Goal: Entertainment & Leisure: Browse casually

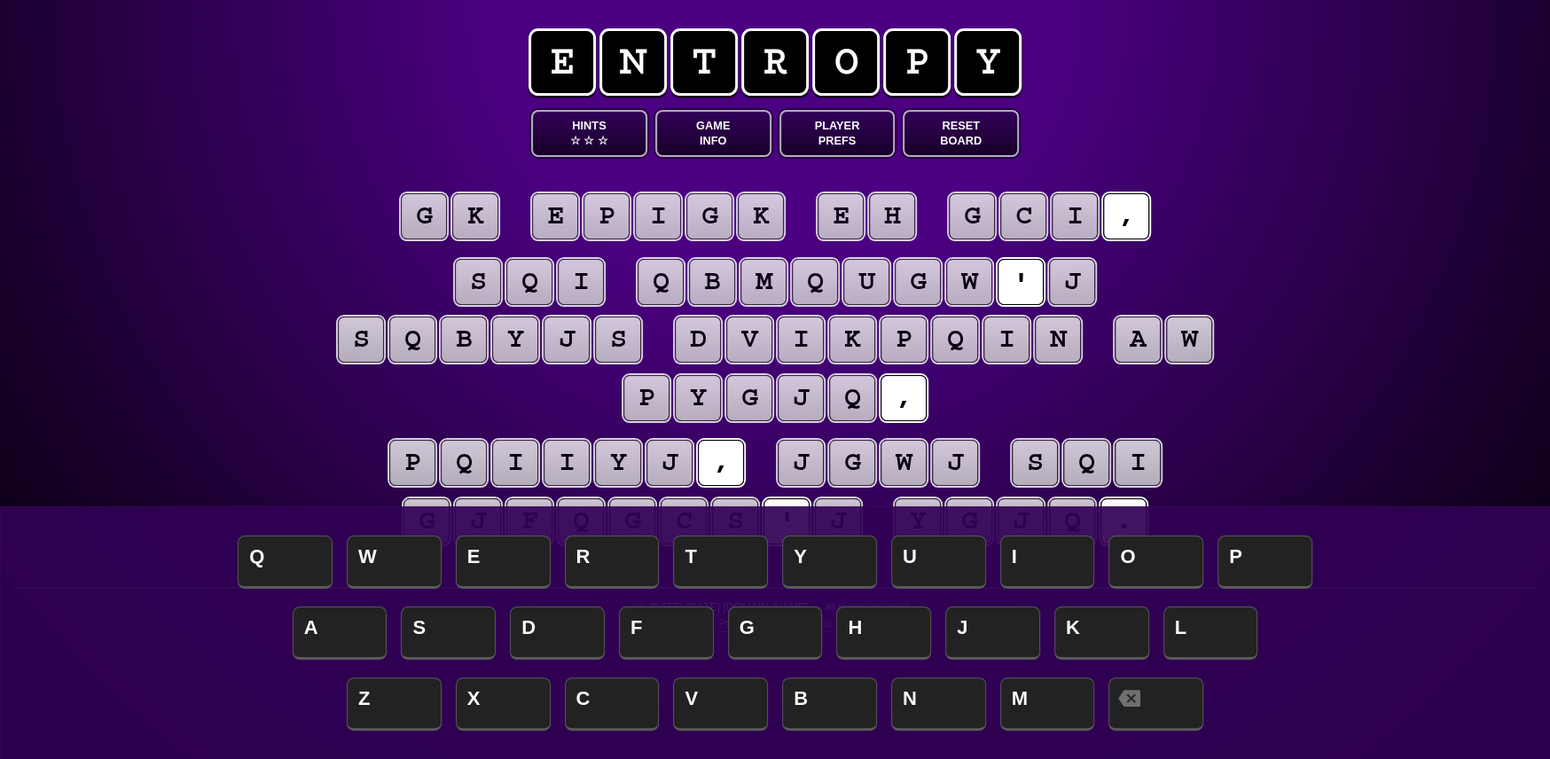
scroll to position [89, 0]
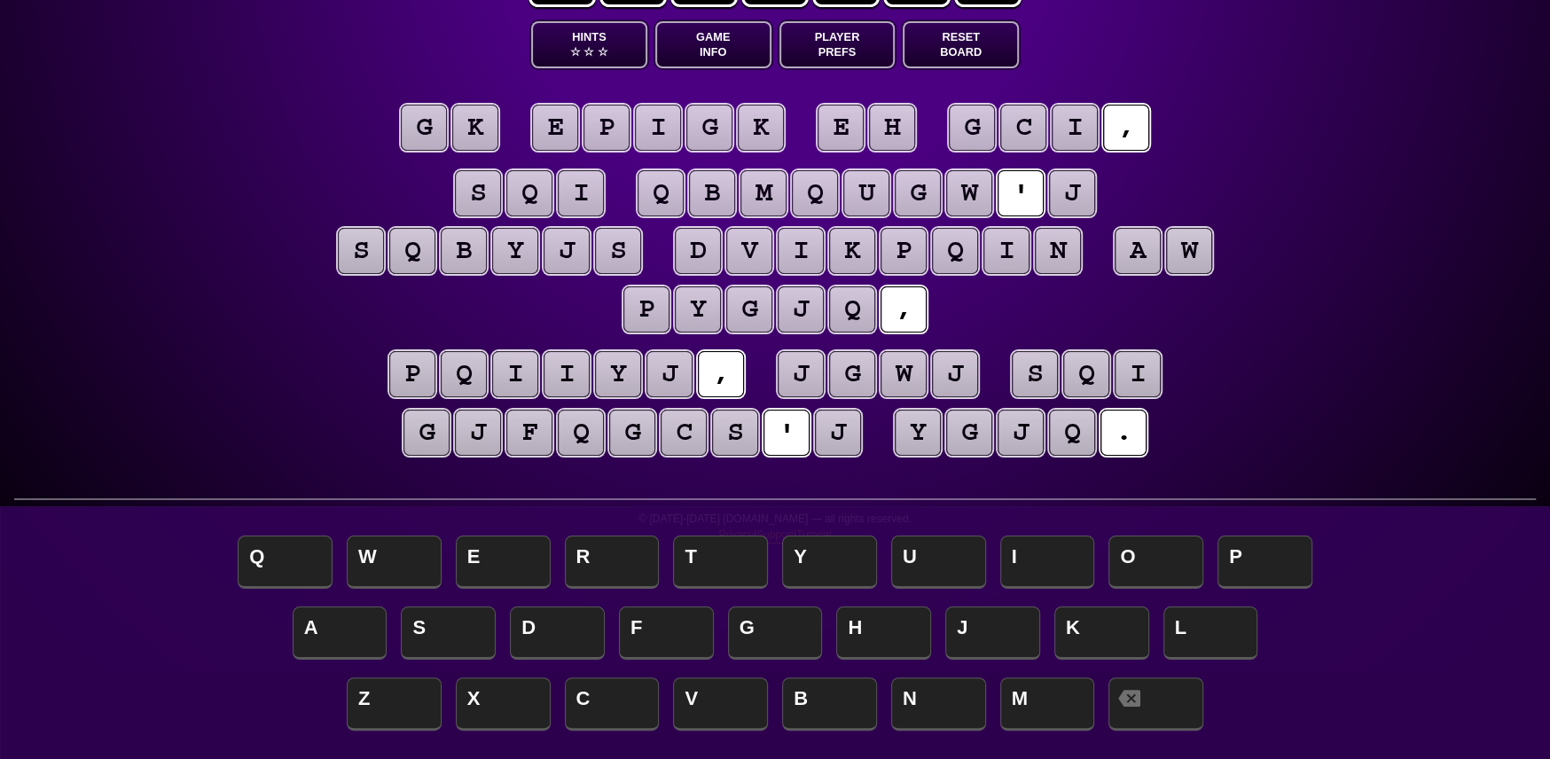
click at [806, 380] on puzzle-tile "j" at bounding box center [801, 374] width 46 height 46
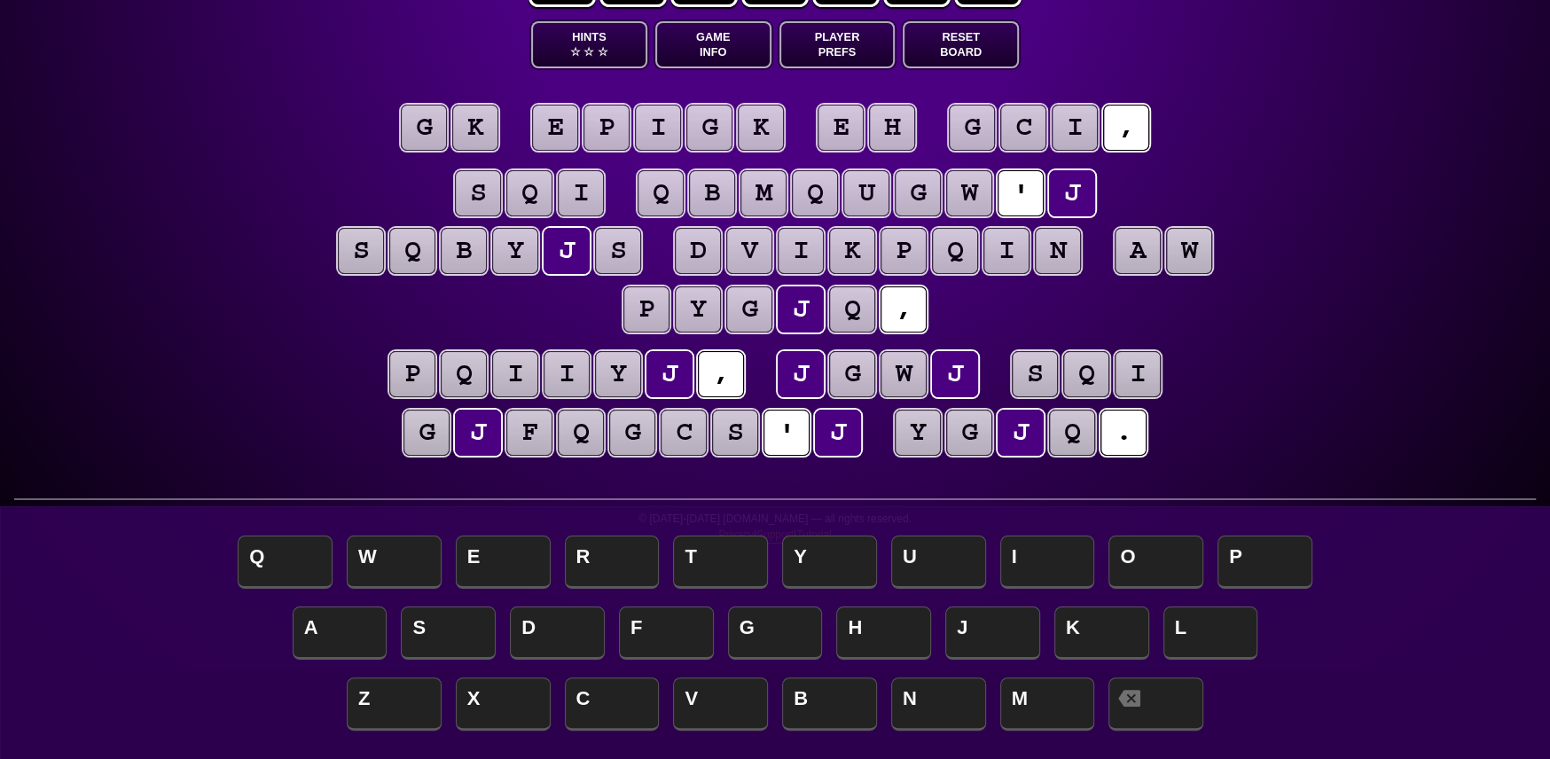
click at [974, 198] on puzzle-tile "w" at bounding box center [969, 193] width 46 height 46
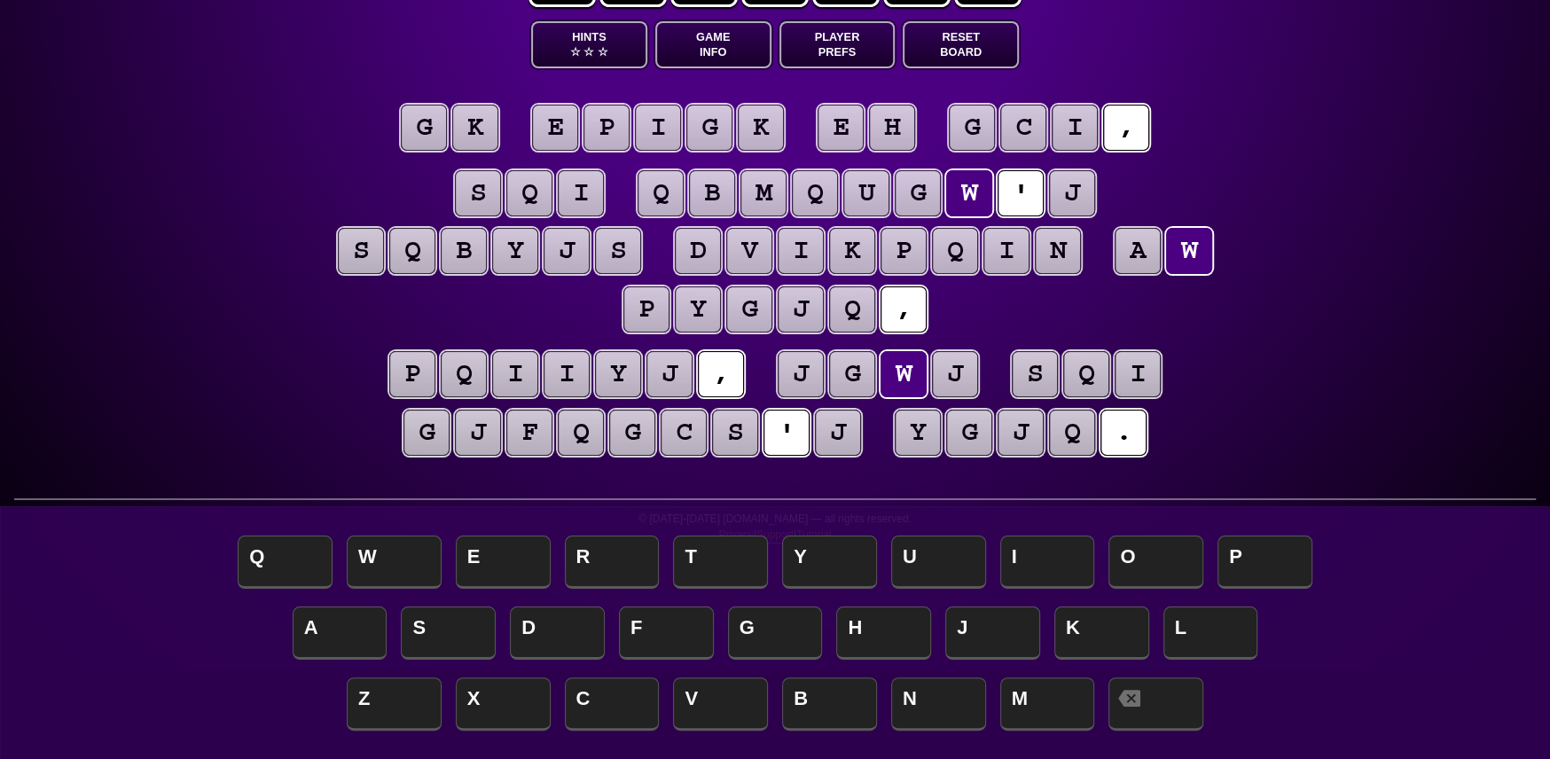
click at [811, 371] on puzzle-tile "j" at bounding box center [801, 374] width 46 height 46
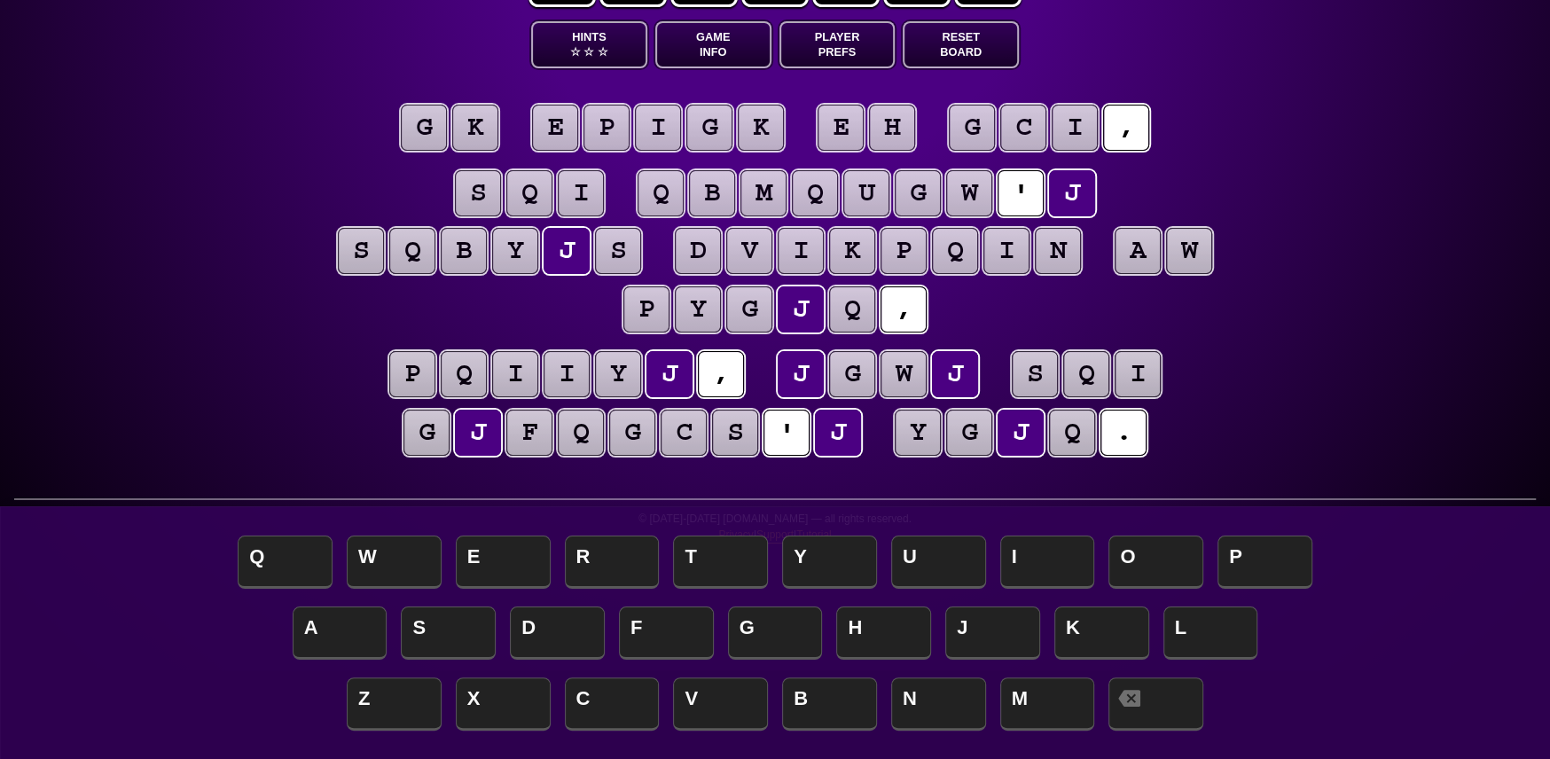
click at [267, 211] on div "e n t r o p y Hints ☆ ☆ ☆ Game Info Player Prefs Reset Board g k e p i g k e h …" at bounding box center [775, 290] width 1550 height 759
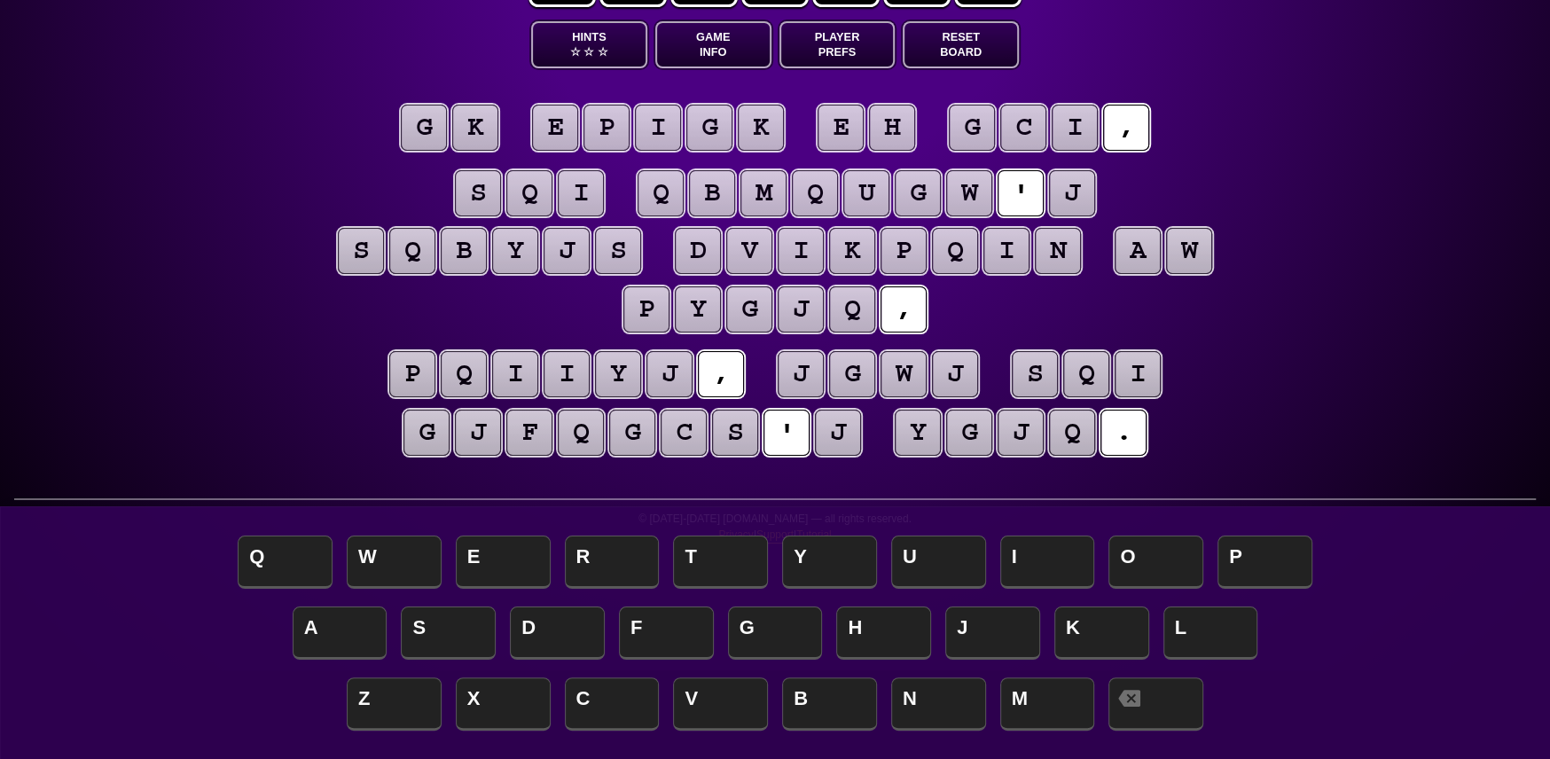
click at [834, 131] on puzzle-tile "e" at bounding box center [841, 128] width 46 height 46
click at [344, 157] on puzzle-line "g k e p i g k e h g c i ," at bounding box center [775, 129] width 908 height 59
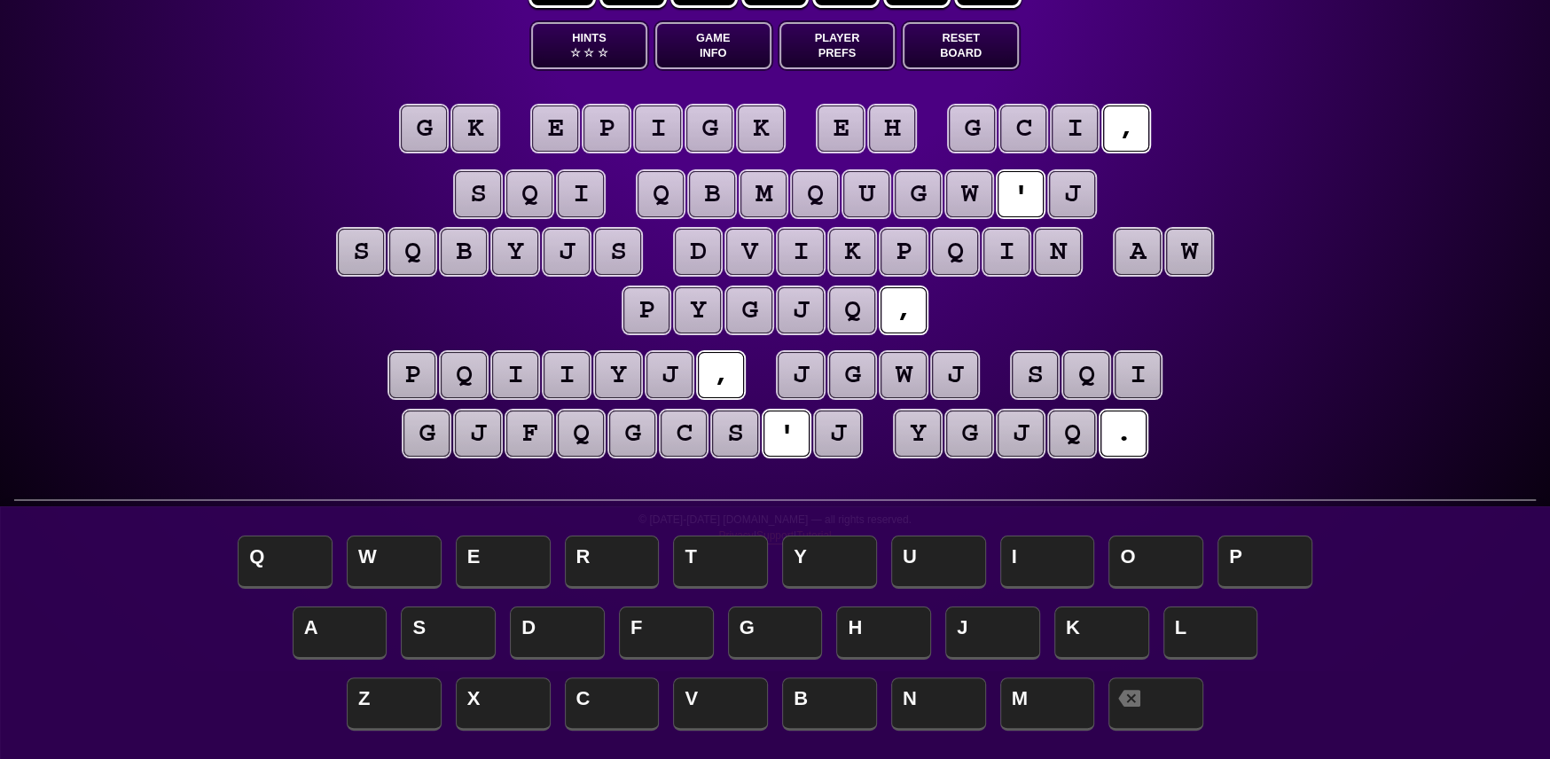
click at [1212, 257] on puzzle-tile "w" at bounding box center [1189, 252] width 46 height 46
click at [1198, 257] on puzzle-tile "w" at bounding box center [1189, 252] width 46 height 46
drag, startPoint x: 1235, startPoint y: 351, endPoint x: 1210, endPoint y: 356, distance: 25.2
click at [1230, 351] on div "e n t r o p y Hints ☆ ☆ ☆ Game Info Player Prefs Reset Board g k e p i g k e h …" at bounding box center [775, 291] width 1550 height 759
click at [845, 444] on puzzle-tile "j" at bounding box center [838, 434] width 46 height 46
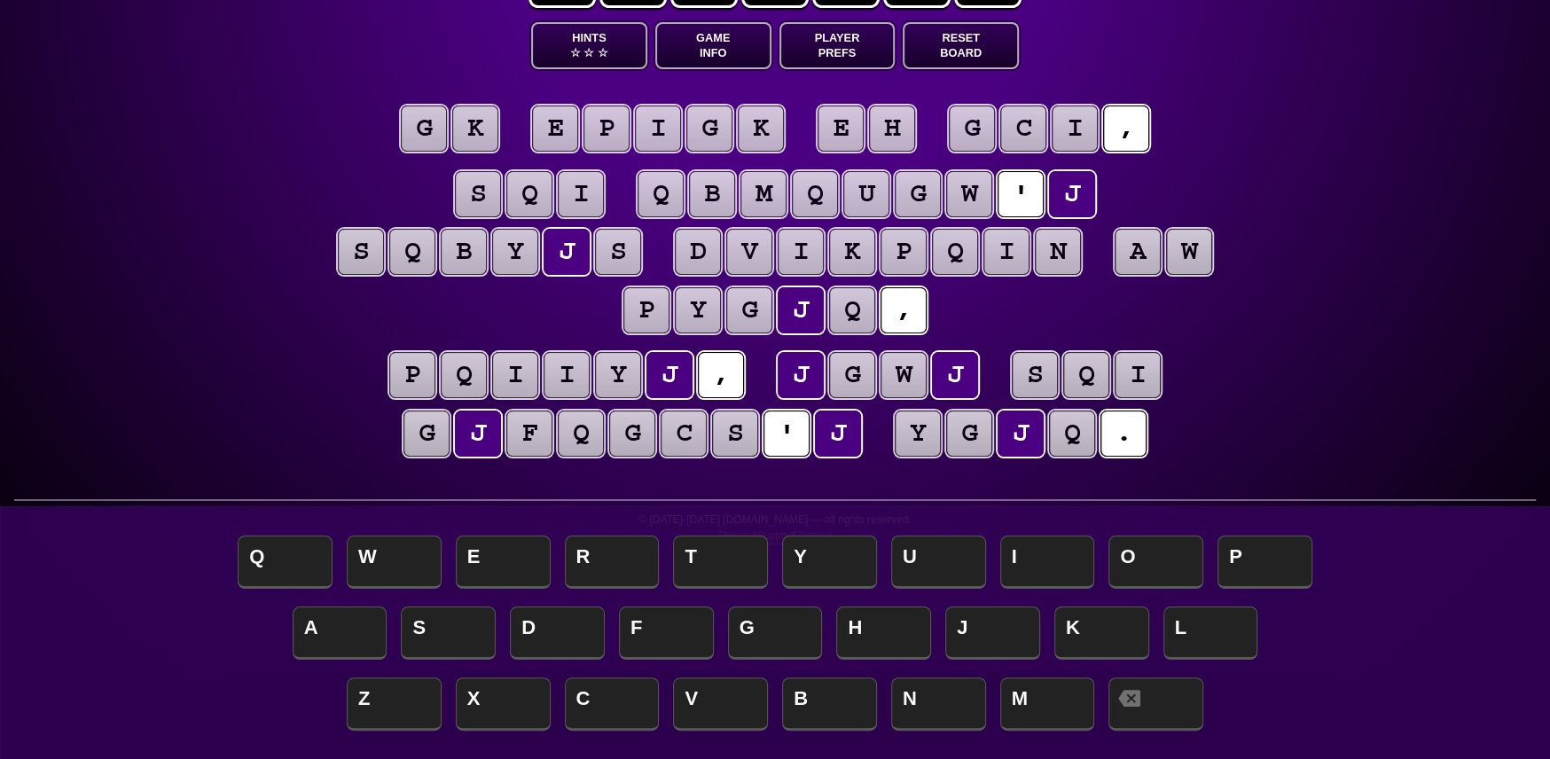
click at [834, 444] on puzzle-tile "j" at bounding box center [838, 434] width 46 height 46
